Goal: Transaction & Acquisition: Purchase product/service

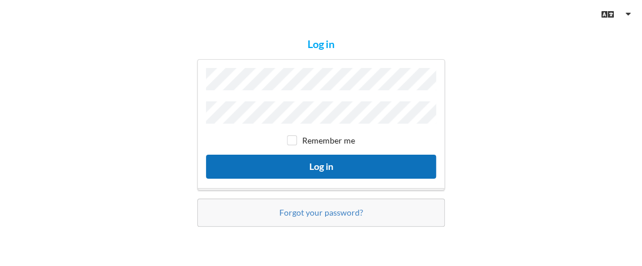
click at [362, 164] on button "Log in" at bounding box center [321, 167] width 230 height 24
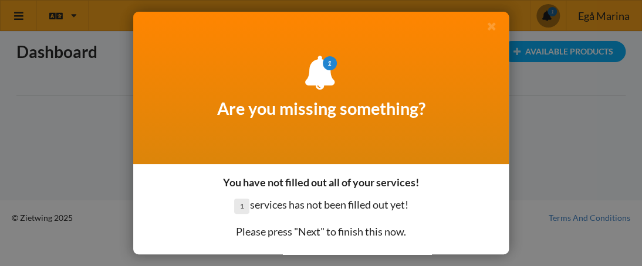
scroll to position [49, 0]
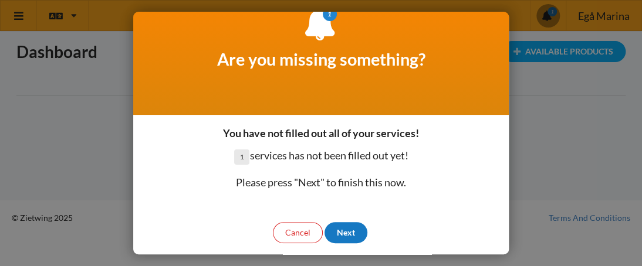
click at [362, 233] on div "Next" at bounding box center [346, 232] width 43 height 21
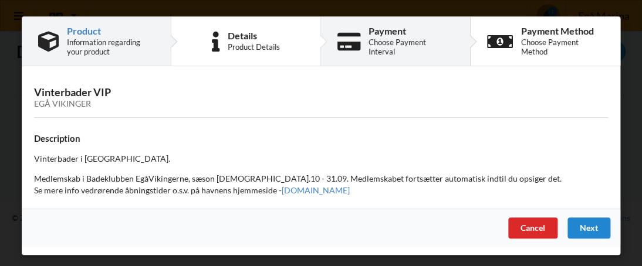
click at [372, 36] on div "Payment" at bounding box center [411, 30] width 85 height 9
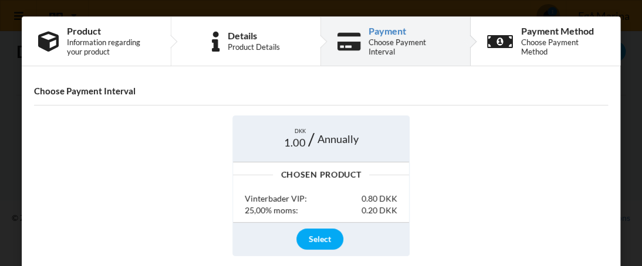
scroll to position [48, 0]
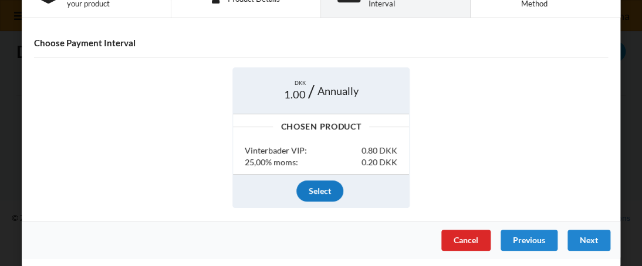
click at [325, 185] on div "Select" at bounding box center [319, 191] width 47 height 21
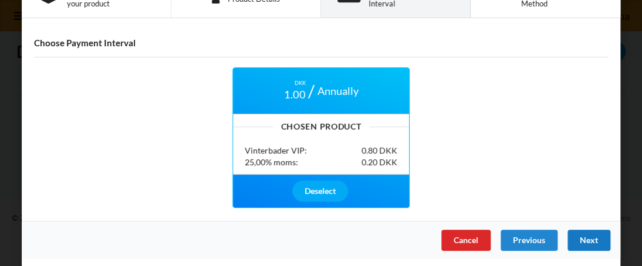
click at [592, 239] on div "Next" at bounding box center [589, 240] width 43 height 21
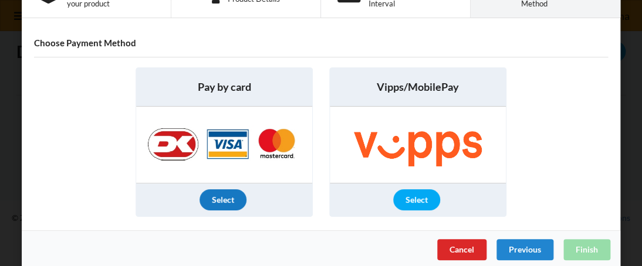
click at [223, 197] on div "Select" at bounding box center [223, 200] width 47 height 21
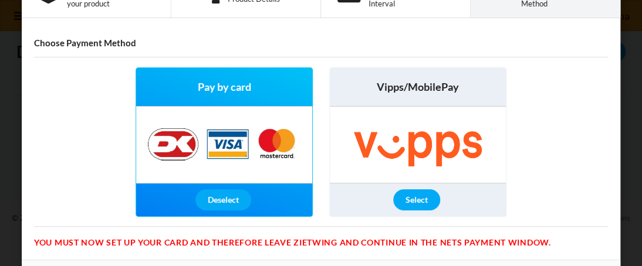
scroll to position [86, 0]
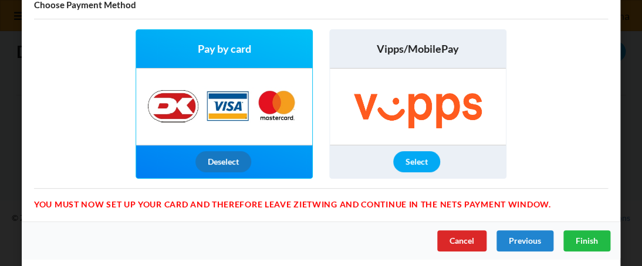
click at [217, 157] on div "Deselect" at bounding box center [223, 161] width 56 height 21
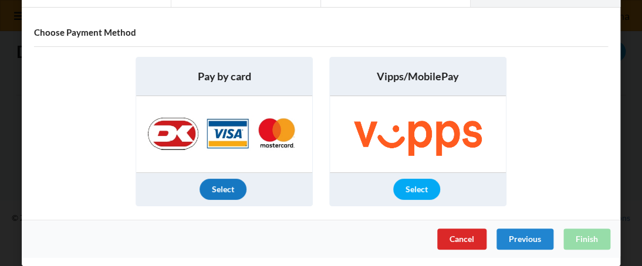
scroll to position [57, 0]
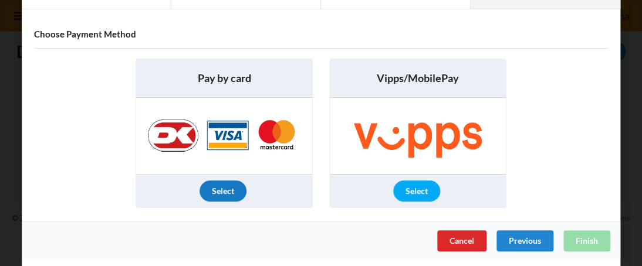
click at [218, 183] on div "Select" at bounding box center [223, 191] width 47 height 21
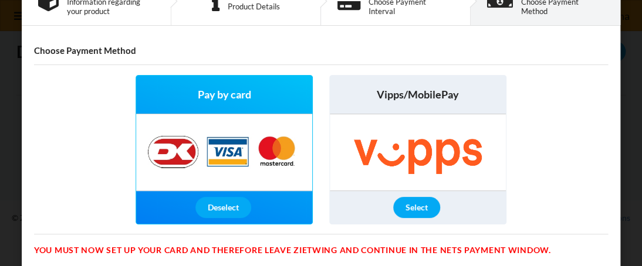
scroll to position [0, 0]
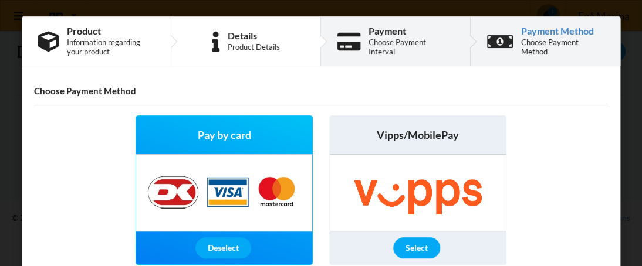
click at [406, 36] on div "Payment" at bounding box center [411, 30] width 85 height 9
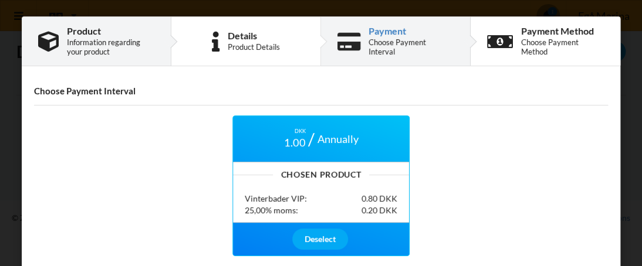
click at [106, 36] on div "Product Information regarding your product" at bounding box center [110, 41] width 87 height 30
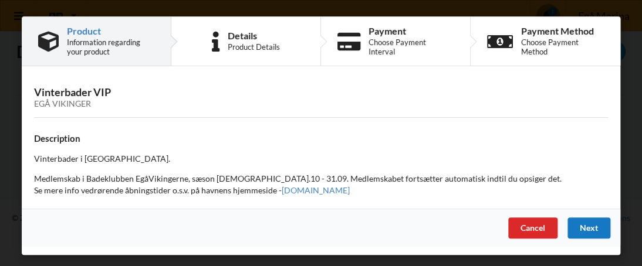
click at [605, 227] on div "Next" at bounding box center [589, 228] width 43 height 21
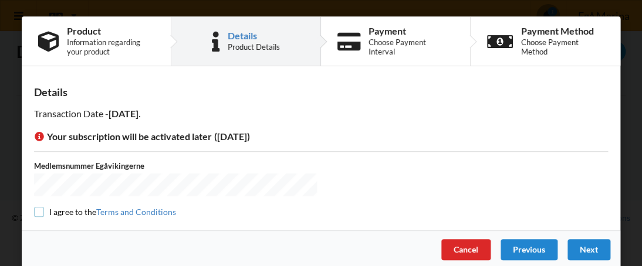
click at [34, 208] on input "checkbox" at bounding box center [39, 212] width 10 height 10
checkbox input "true"
click at [601, 248] on div "Next" at bounding box center [589, 249] width 43 height 21
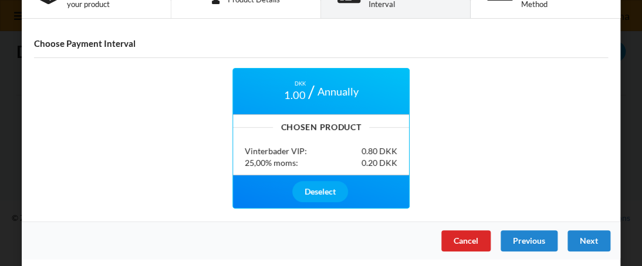
scroll to position [48, 0]
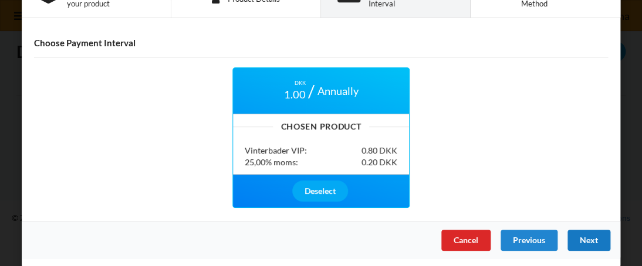
click at [587, 241] on div "Next" at bounding box center [589, 240] width 43 height 21
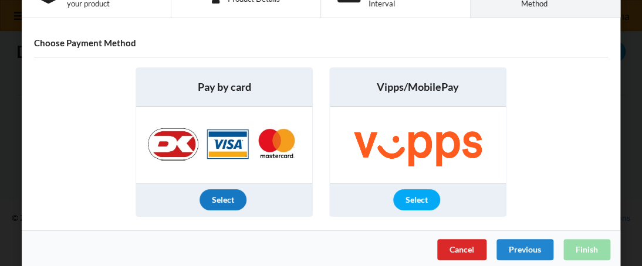
click at [214, 195] on div "Select" at bounding box center [223, 200] width 47 height 21
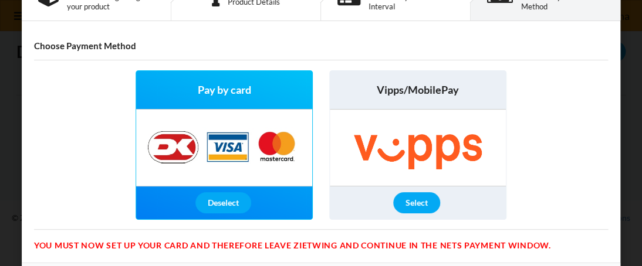
scroll to position [0, 0]
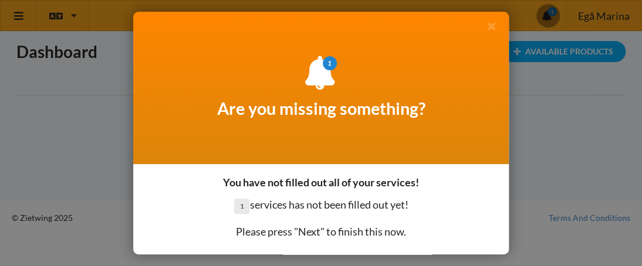
scroll to position [49, 0]
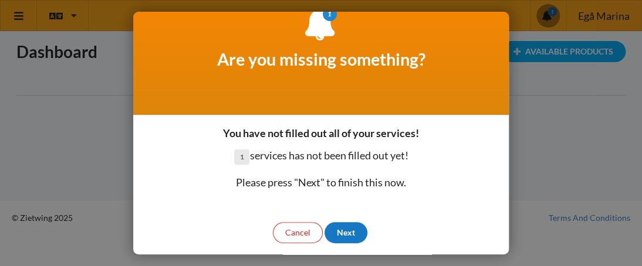
click at [347, 227] on div "Next" at bounding box center [346, 232] width 43 height 21
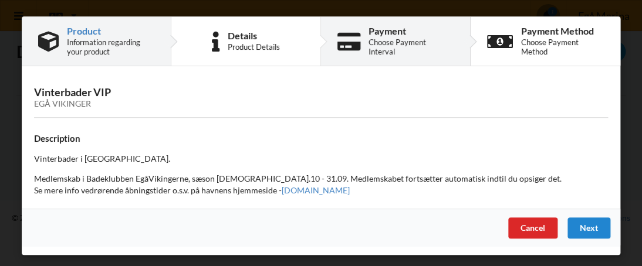
click at [377, 46] on div "Choose Payment Interval" at bounding box center [411, 47] width 85 height 19
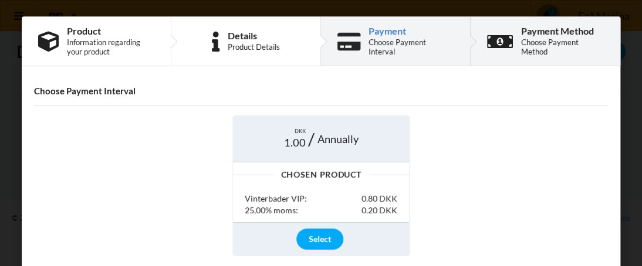
click at [545, 45] on div "Choose Payment Method" at bounding box center [562, 47] width 83 height 19
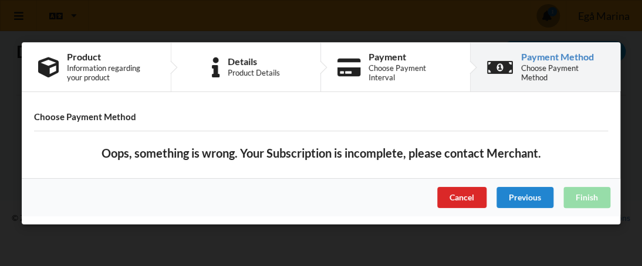
click at [544, 66] on div "Choose Payment Method" at bounding box center [562, 72] width 83 height 19
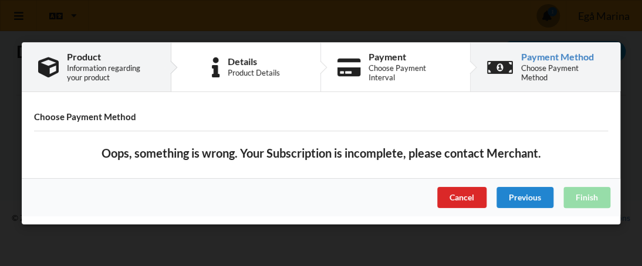
click at [116, 69] on div "Information regarding your product" at bounding box center [110, 72] width 87 height 19
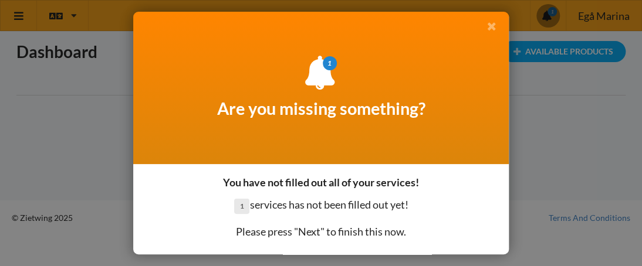
click at [485, 29] on icon at bounding box center [491, 26] width 12 height 11
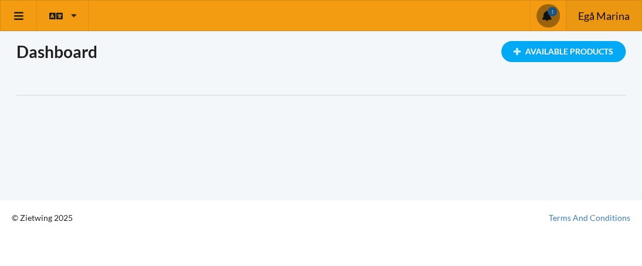
click at [593, 11] on span "Egå Marina" at bounding box center [604, 16] width 52 height 11
click at [23, 14] on icon at bounding box center [19, 16] width 12 height 11
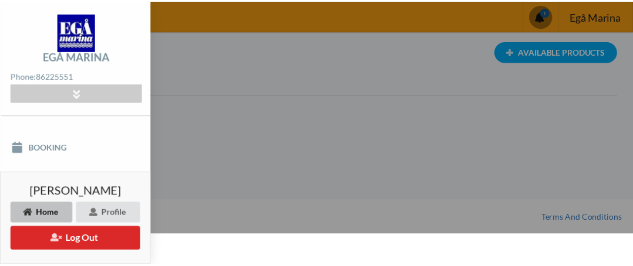
scroll to position [170, 0]
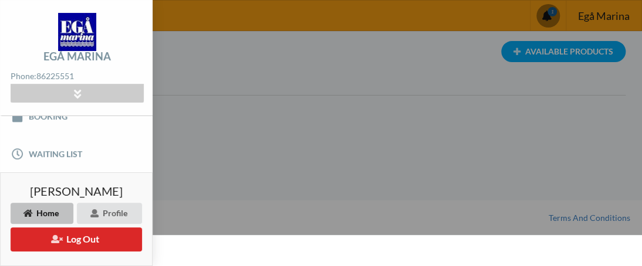
click at [51, 212] on div "Home" at bounding box center [42, 213] width 63 height 21
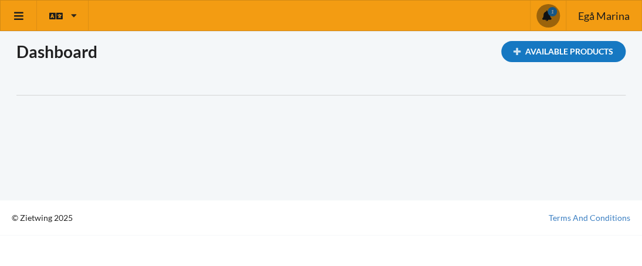
click at [583, 55] on div "Available Products" at bounding box center [563, 51] width 124 height 21
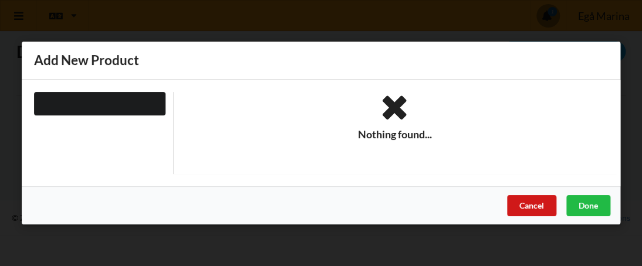
click at [522, 204] on div "Cancel" at bounding box center [531, 205] width 49 height 21
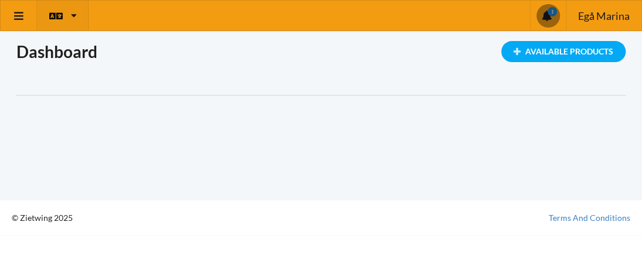
click at [77, 9] on div "English Danish" at bounding box center [63, 16] width 52 height 30
click at [59, 66] on link "Danish" at bounding box center [67, 72] width 58 height 27
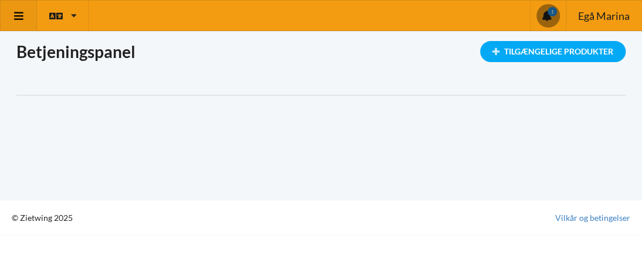
click at [27, 12] on link at bounding box center [19, 16] width 36 height 30
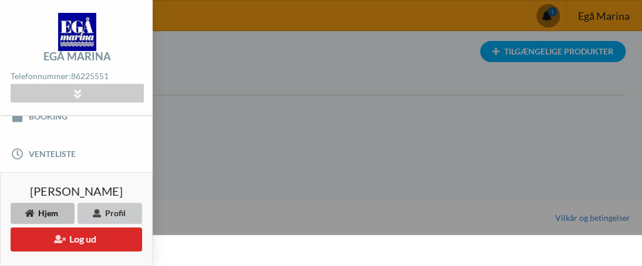
click at [112, 212] on div "Profil" at bounding box center [109, 213] width 65 height 21
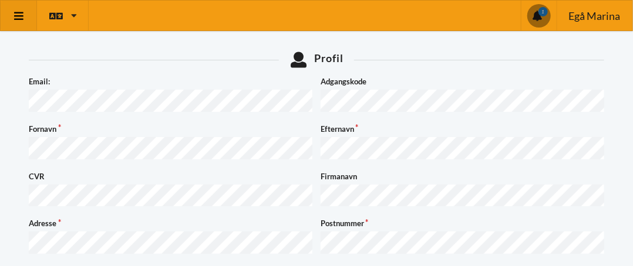
click at [23, 11] on icon at bounding box center [19, 16] width 12 height 11
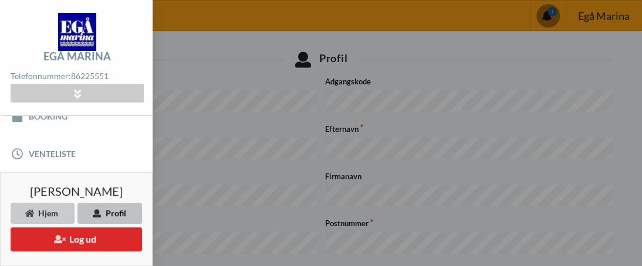
click at [58, 214] on div "Hjem" at bounding box center [43, 213] width 64 height 21
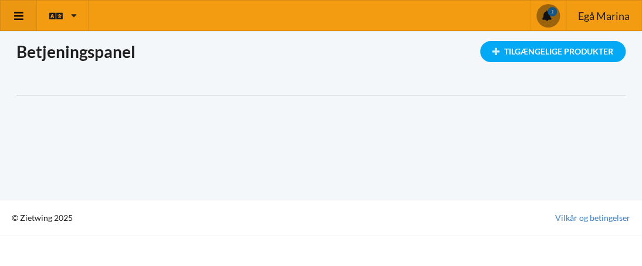
click at [15, 12] on icon at bounding box center [19, 16] width 12 height 11
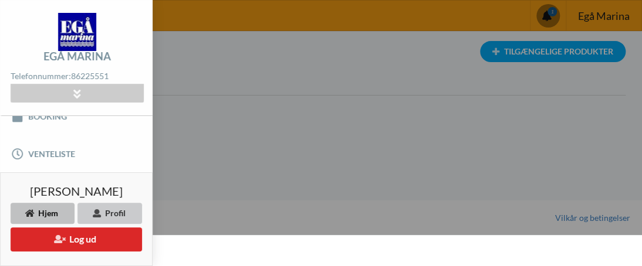
click at [124, 215] on div "Profil" at bounding box center [109, 213] width 65 height 21
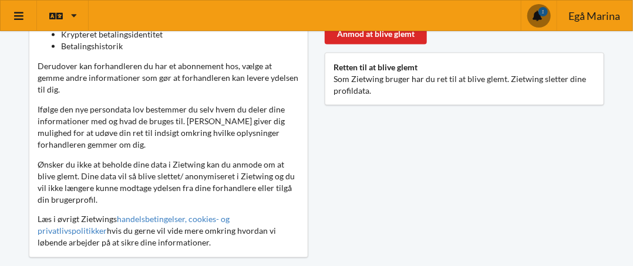
scroll to position [352, 0]
